Goal: Task Accomplishment & Management: Use online tool/utility

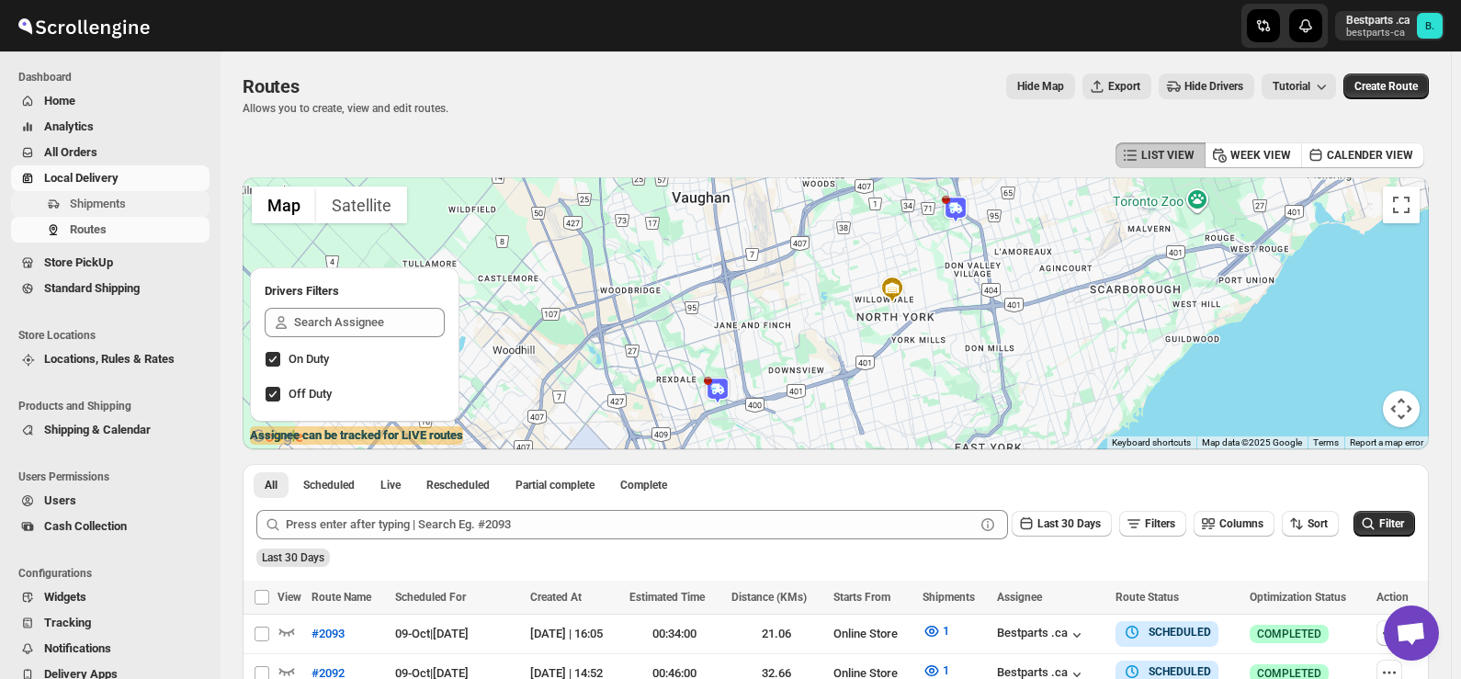
click at [80, 205] on span "Shipments" at bounding box center [98, 204] width 56 height 14
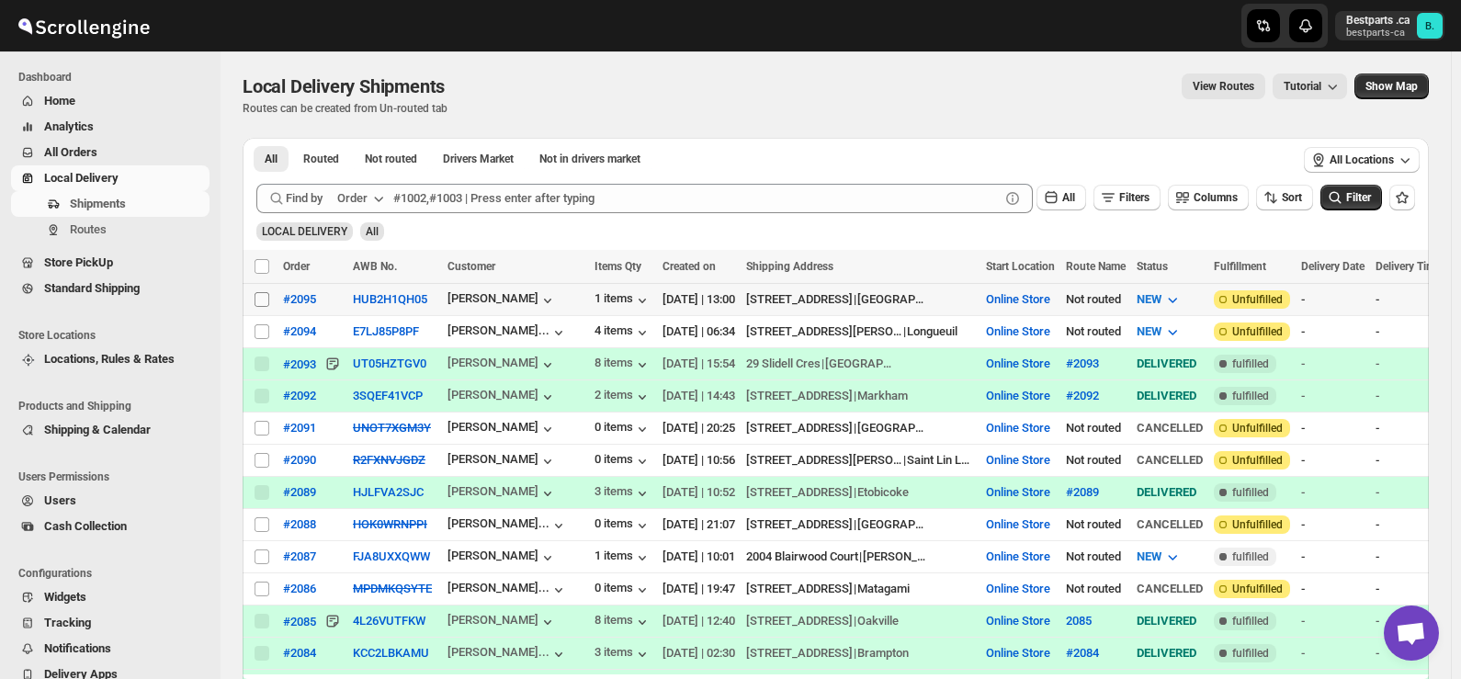
click at [265, 301] on input "Select shipment" at bounding box center [262, 299] width 15 height 15
checkbox input "true"
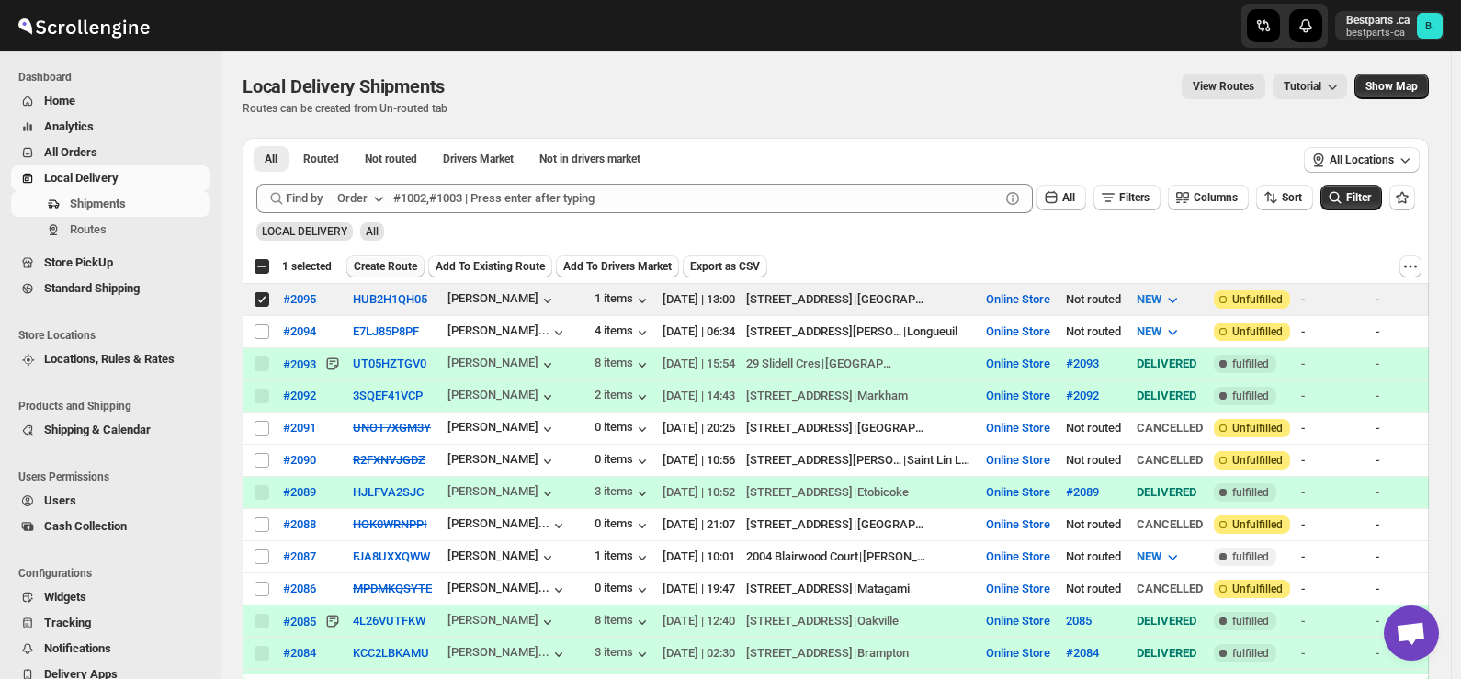
click at [383, 262] on span "Create Route" at bounding box center [385, 266] width 63 height 15
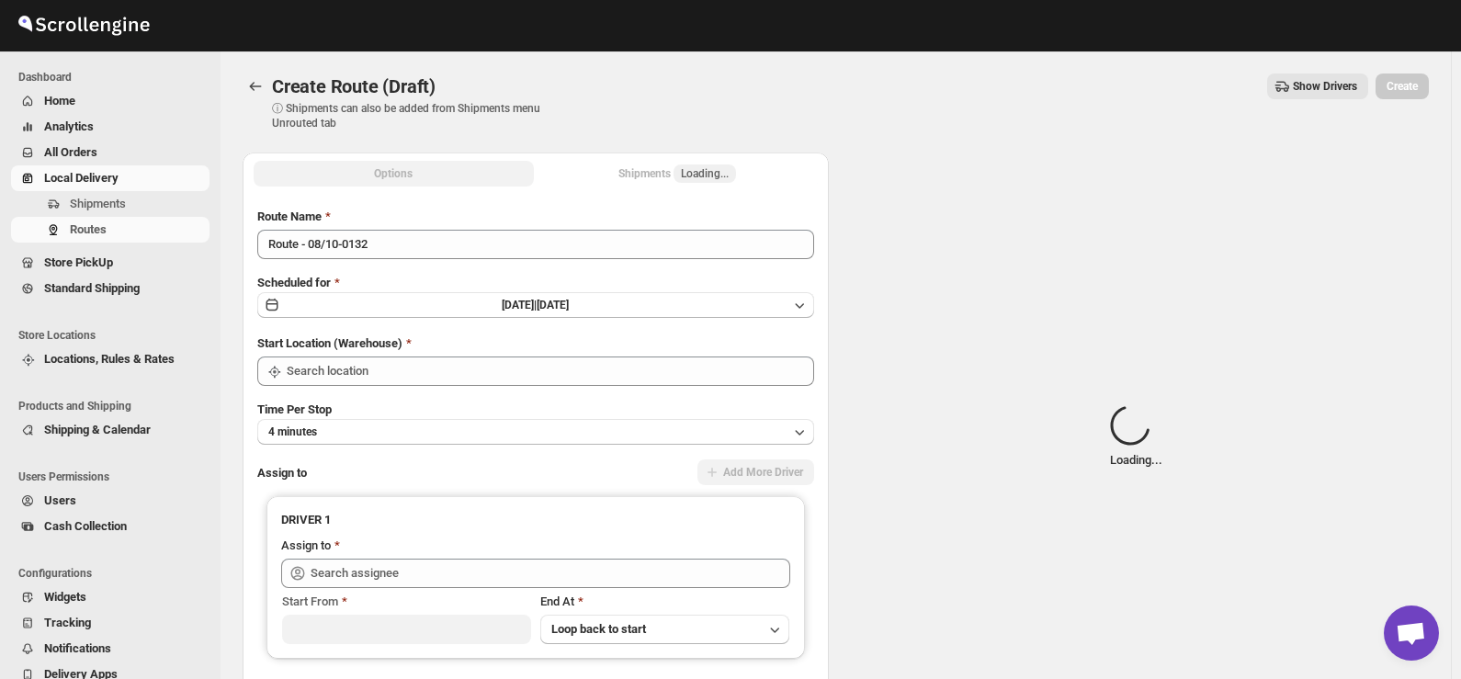
type input "Online Store"
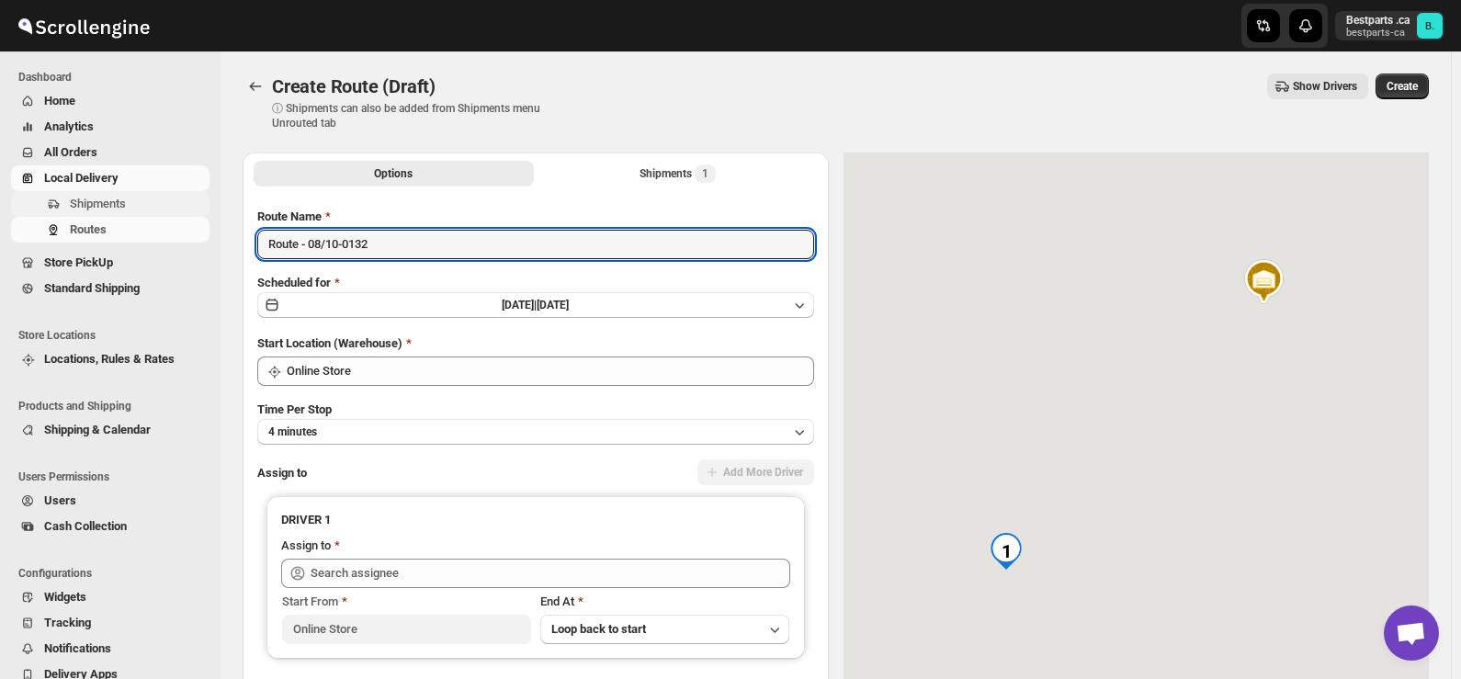
drag, startPoint x: 387, startPoint y: 242, endPoint x: 121, endPoint y: 200, distance: 268.7
click at [121, 200] on div "Skip to content Bestparts .ca bestparts-ca B. Dashboard Home Analytics All Orde…" at bounding box center [730, 434] width 1461 height 868
paste input "#2095"
type input "#2095"
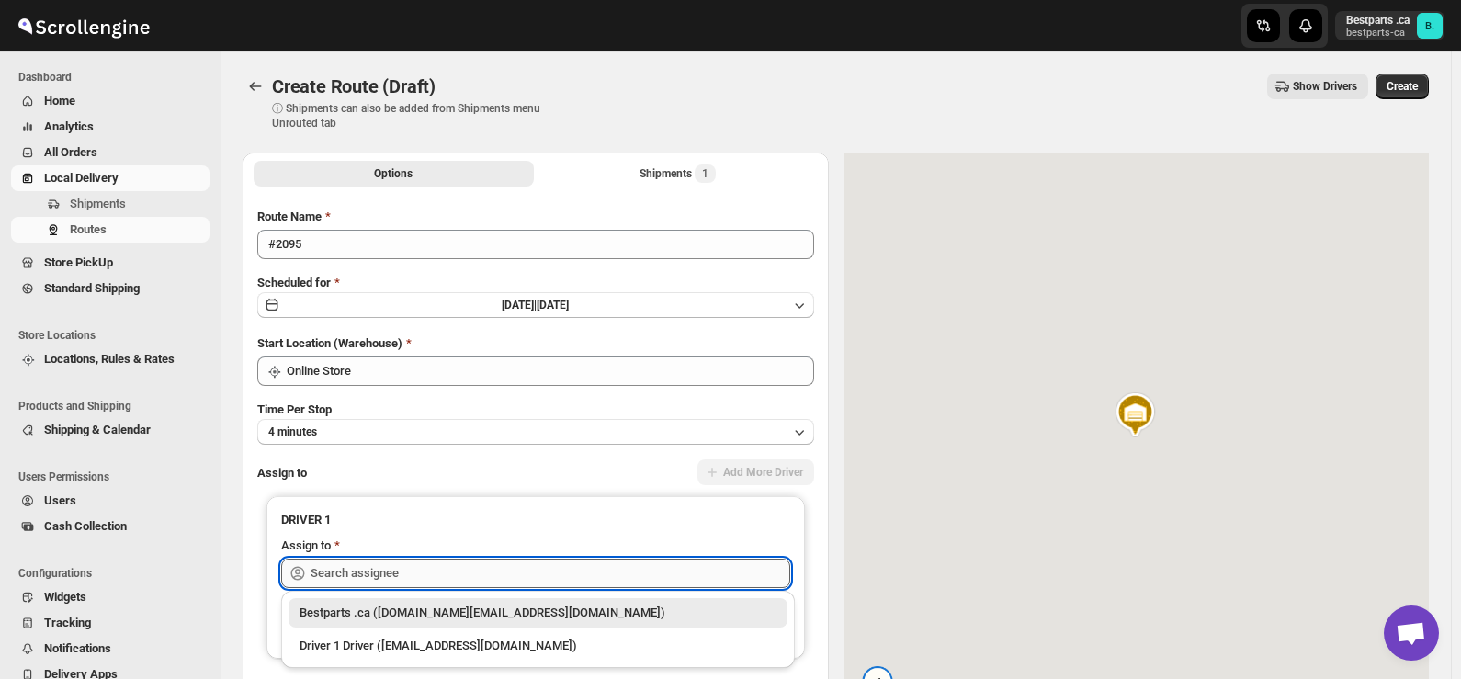
click at [355, 582] on input "text" at bounding box center [551, 573] width 480 height 29
click at [350, 603] on div "Bestparts .ca ([DOMAIN_NAME][EMAIL_ADDRESS][DOMAIN_NAME])" at bounding box center [538, 612] width 499 height 29
type input "Bestparts .ca ([DOMAIN_NAME][EMAIL_ADDRESS][DOMAIN_NAME])"
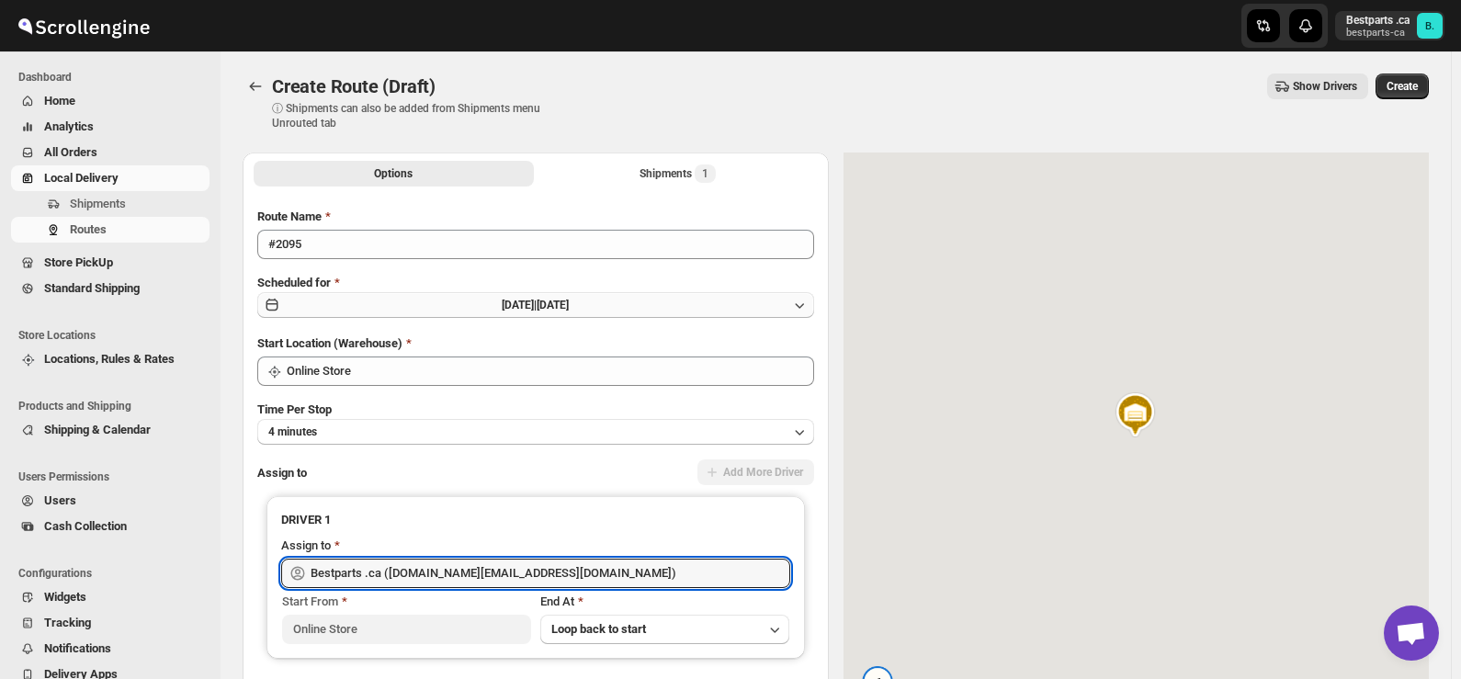
click at [502, 309] on span "[DATE] |" at bounding box center [519, 305] width 35 height 13
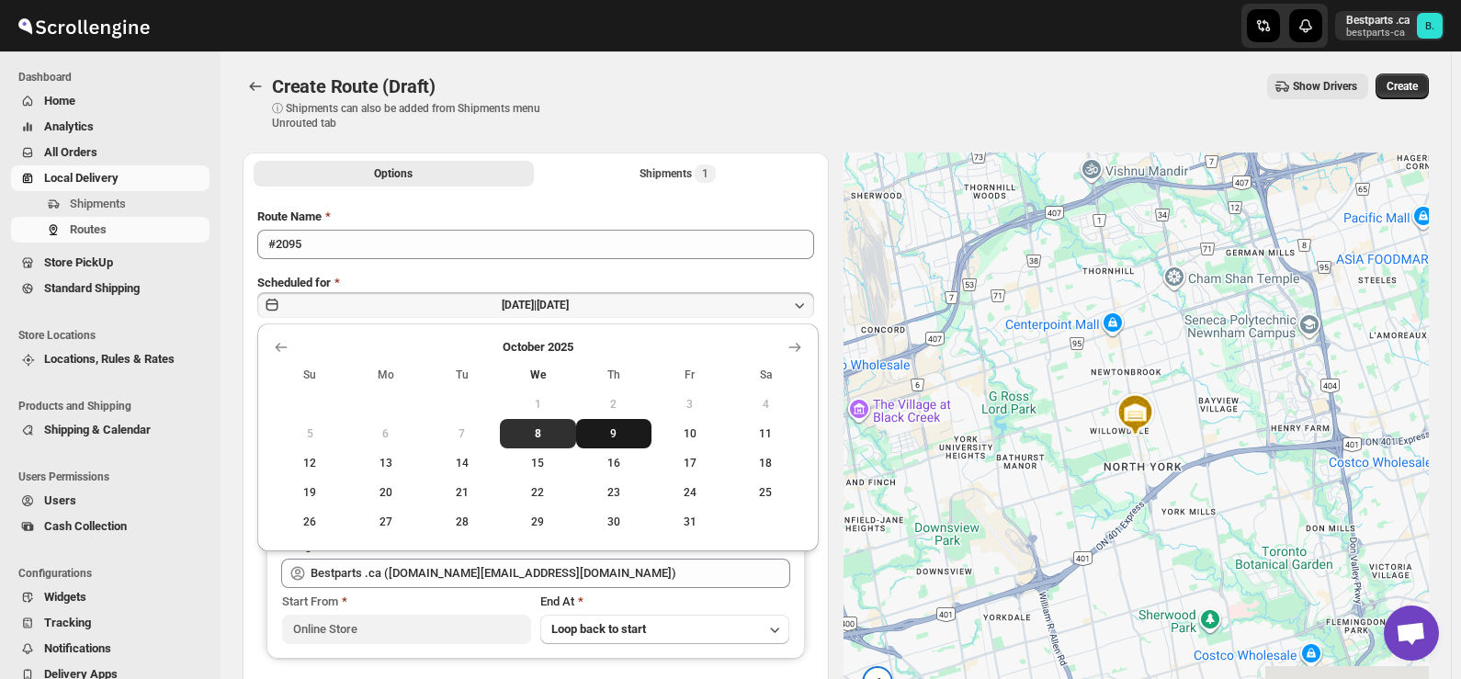
click at [617, 435] on span "9" at bounding box center [614, 433] width 62 height 15
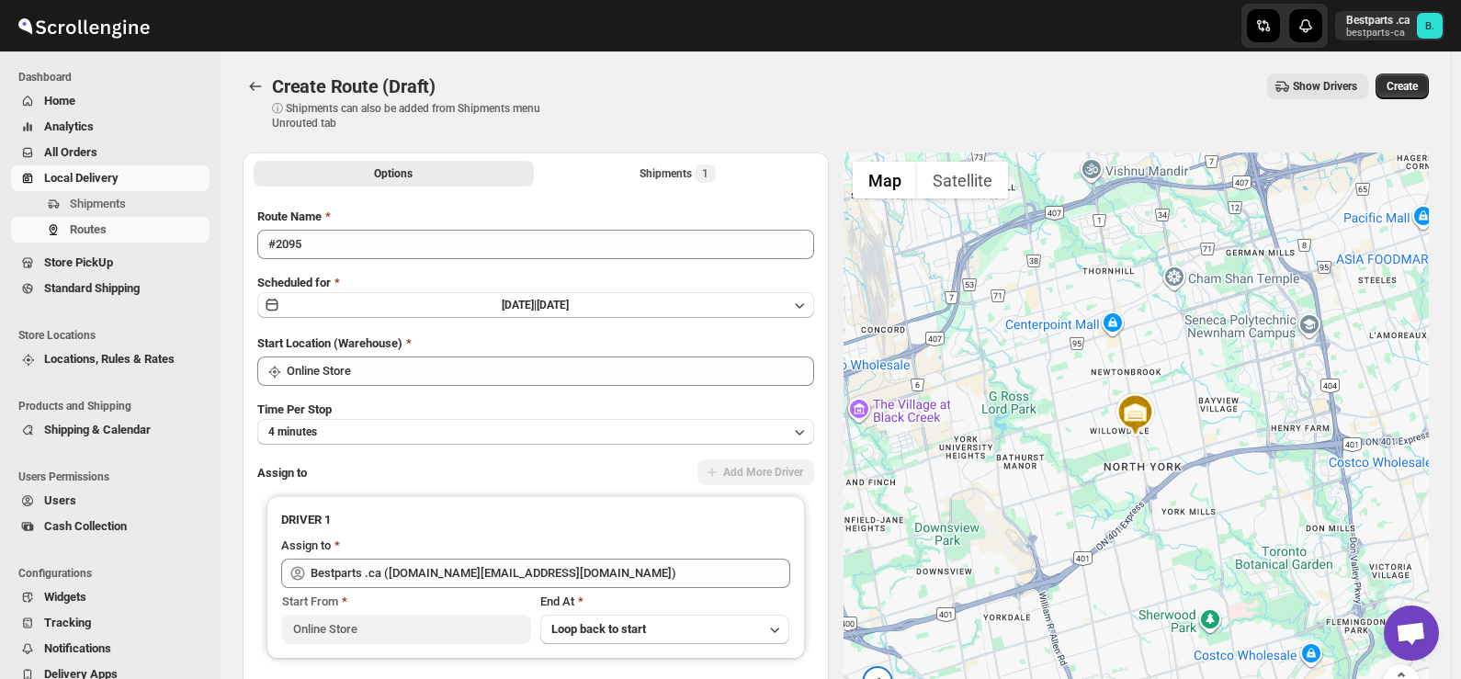
click at [708, 112] on div "Create Route (Draft) ⓘ Shipments can also be added from Shipments menu Unrouted…" at bounding box center [836, 102] width 1186 height 57
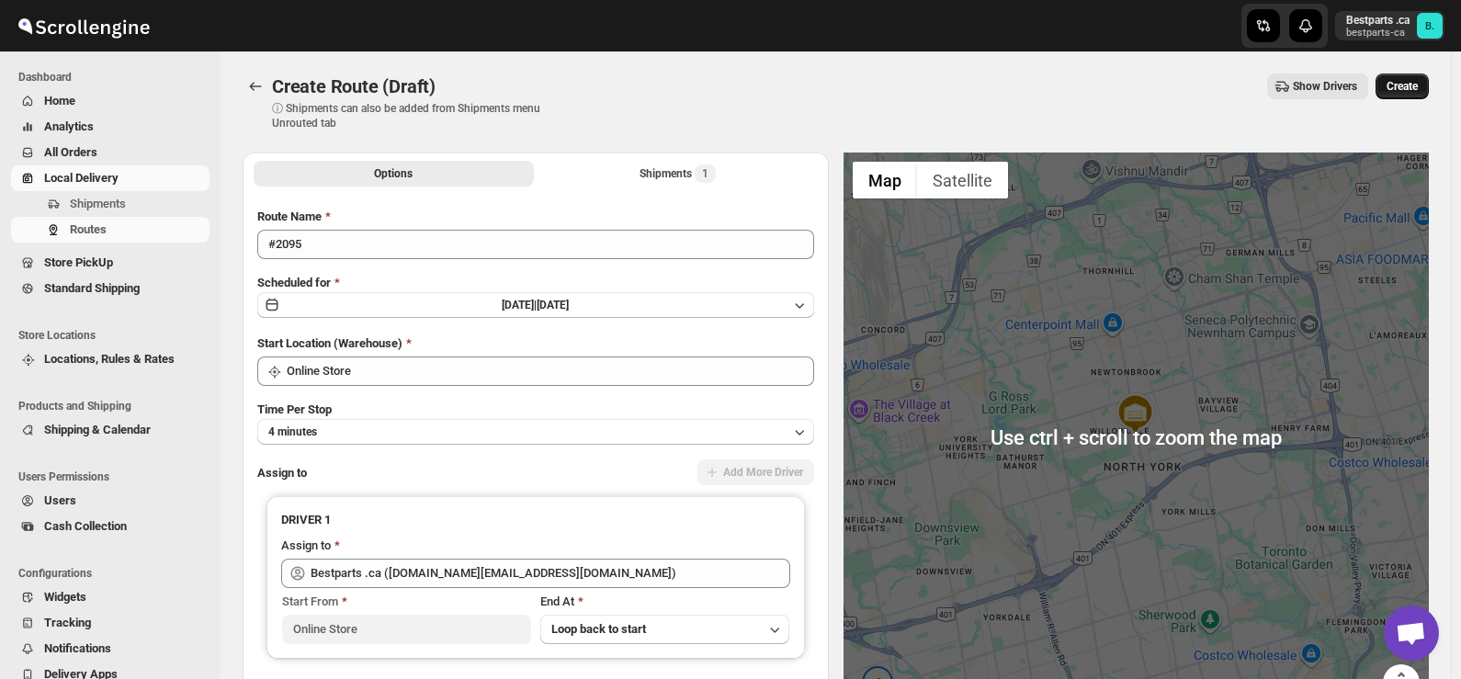
click at [1418, 78] on button "Create" at bounding box center [1402, 87] width 53 height 26
